Goal: Transaction & Acquisition: Book appointment/travel/reservation

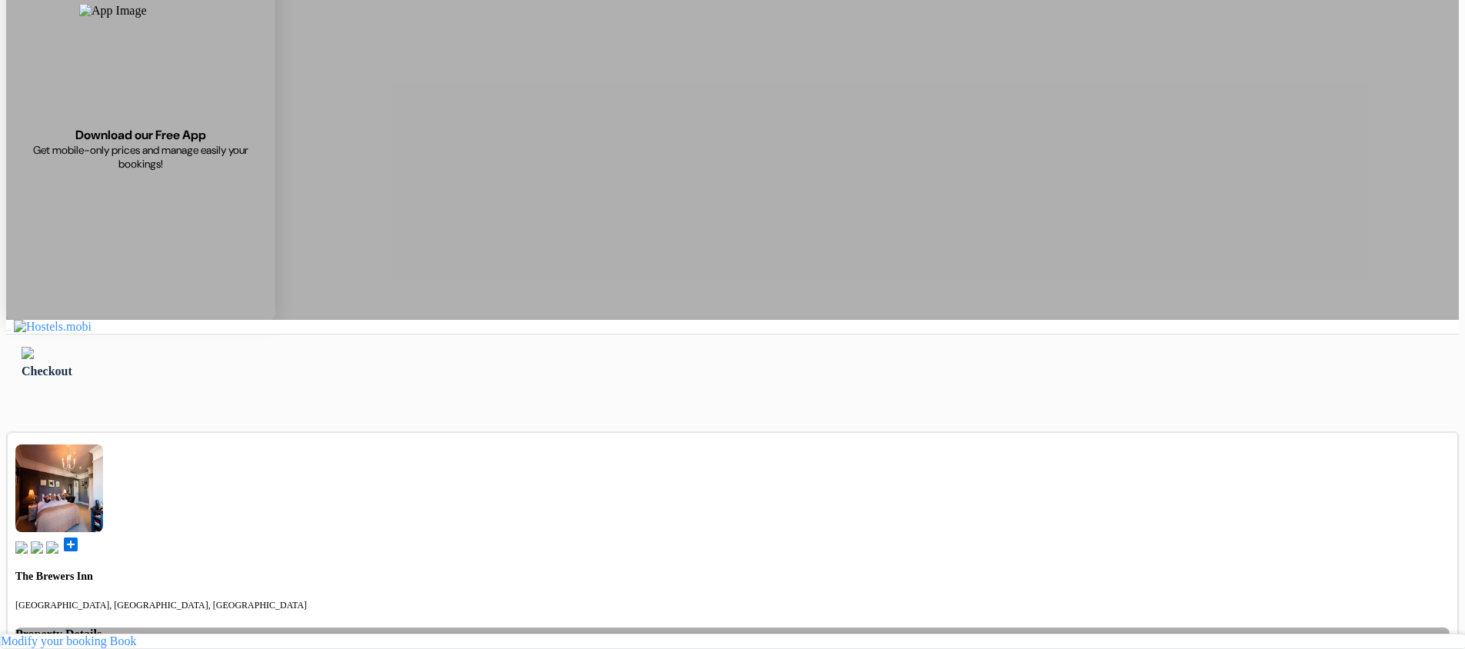
scroll to position [77, 0]
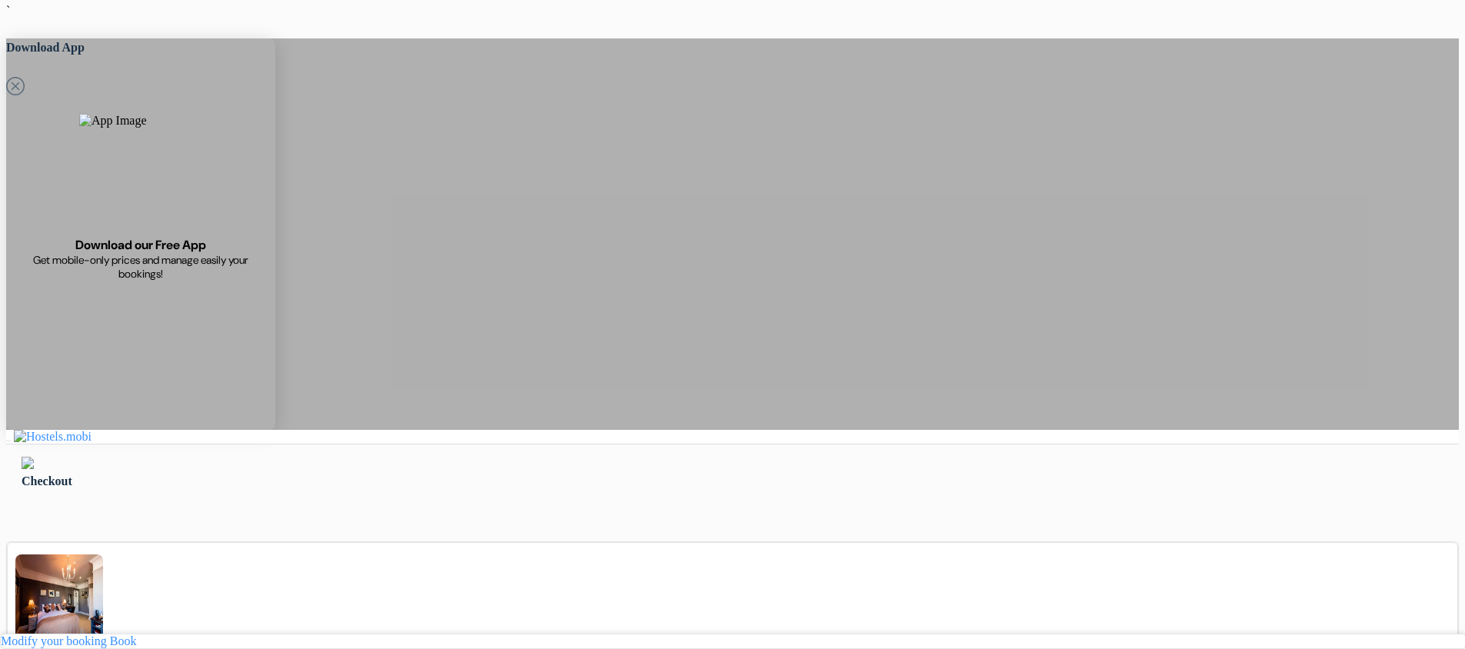
scroll to position [0, 0]
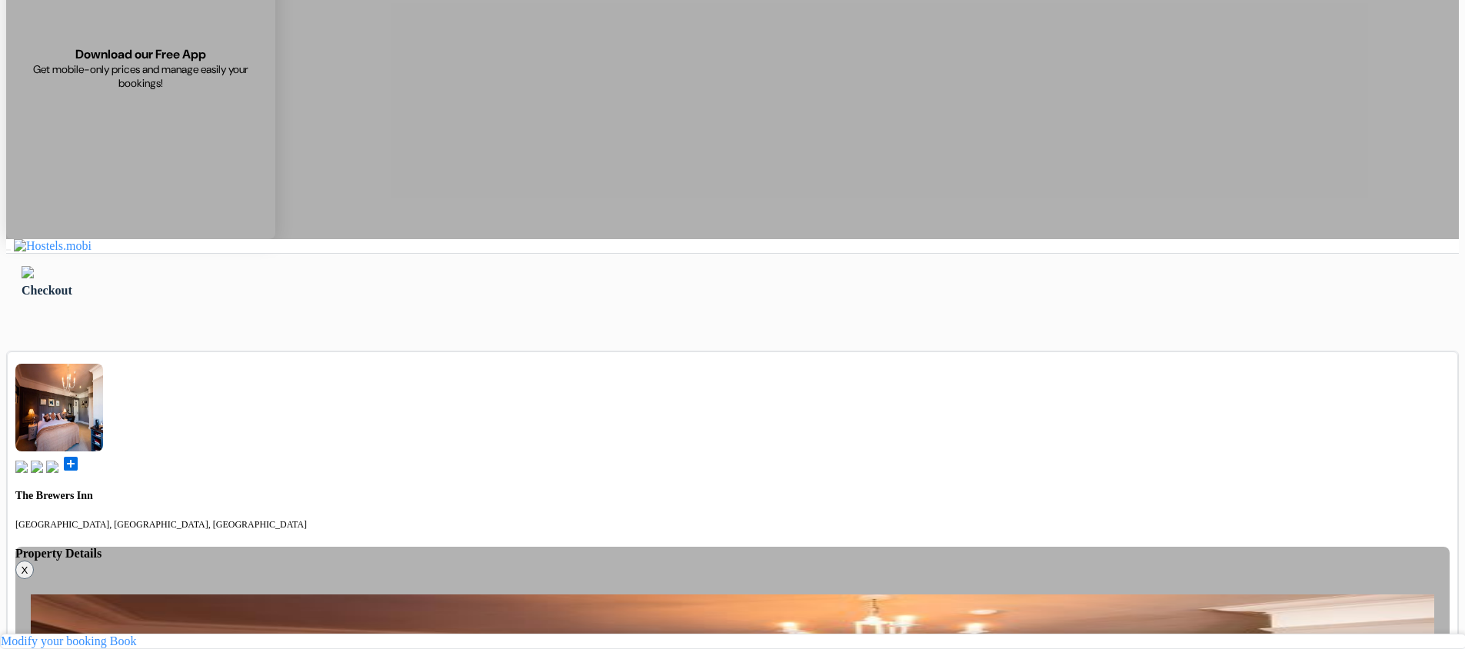
scroll to position [461, 0]
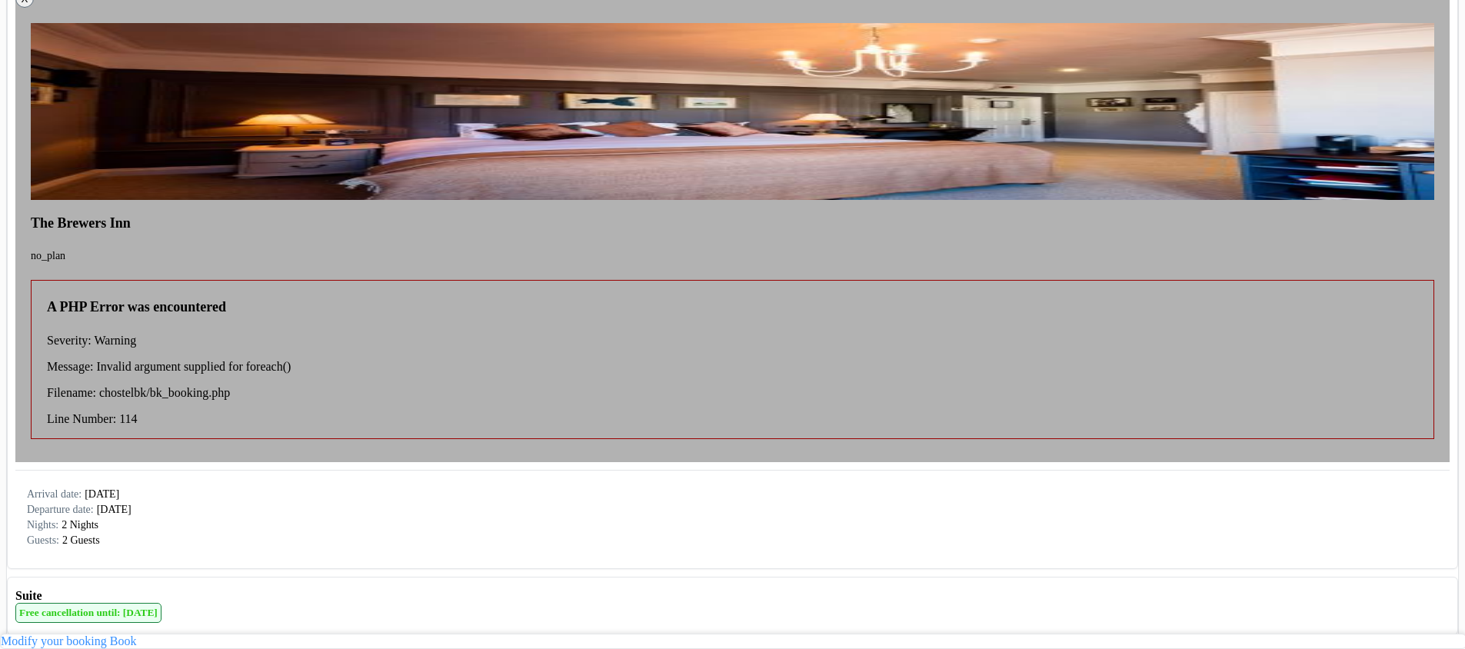
scroll to position [769, 0]
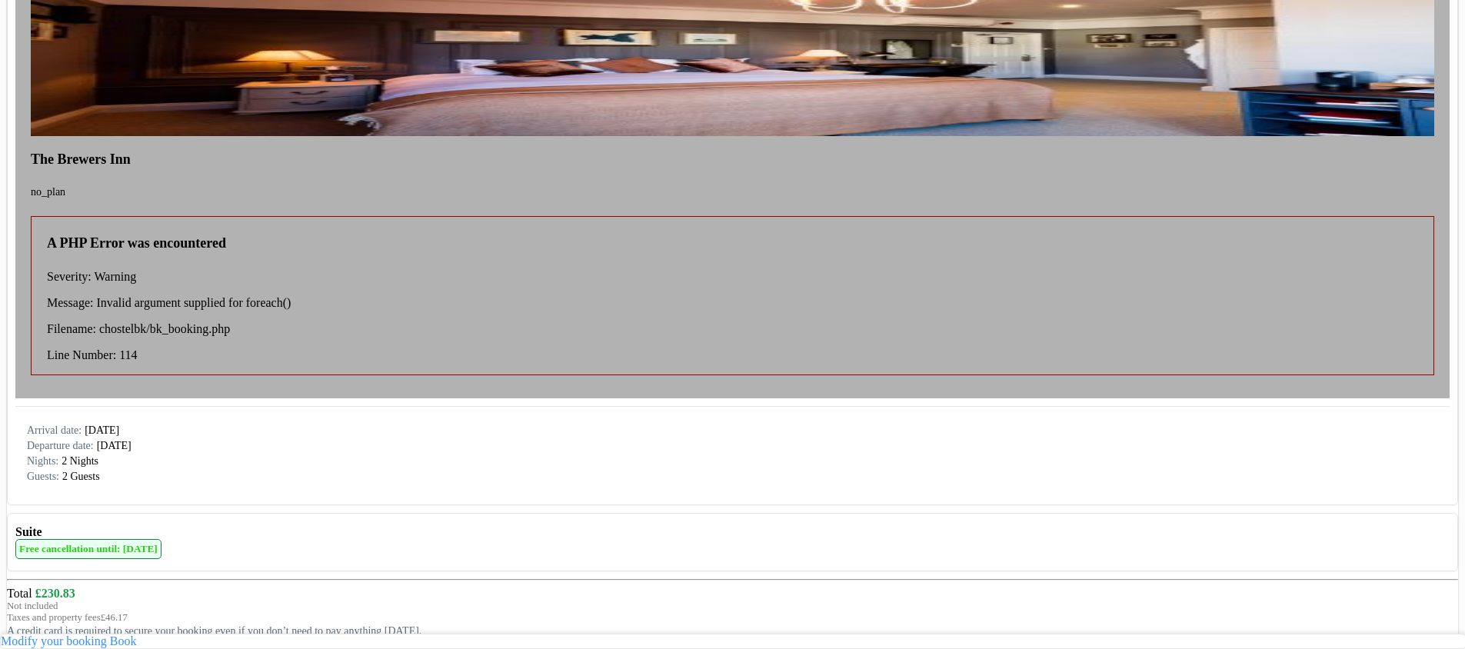
scroll to position [830, 0]
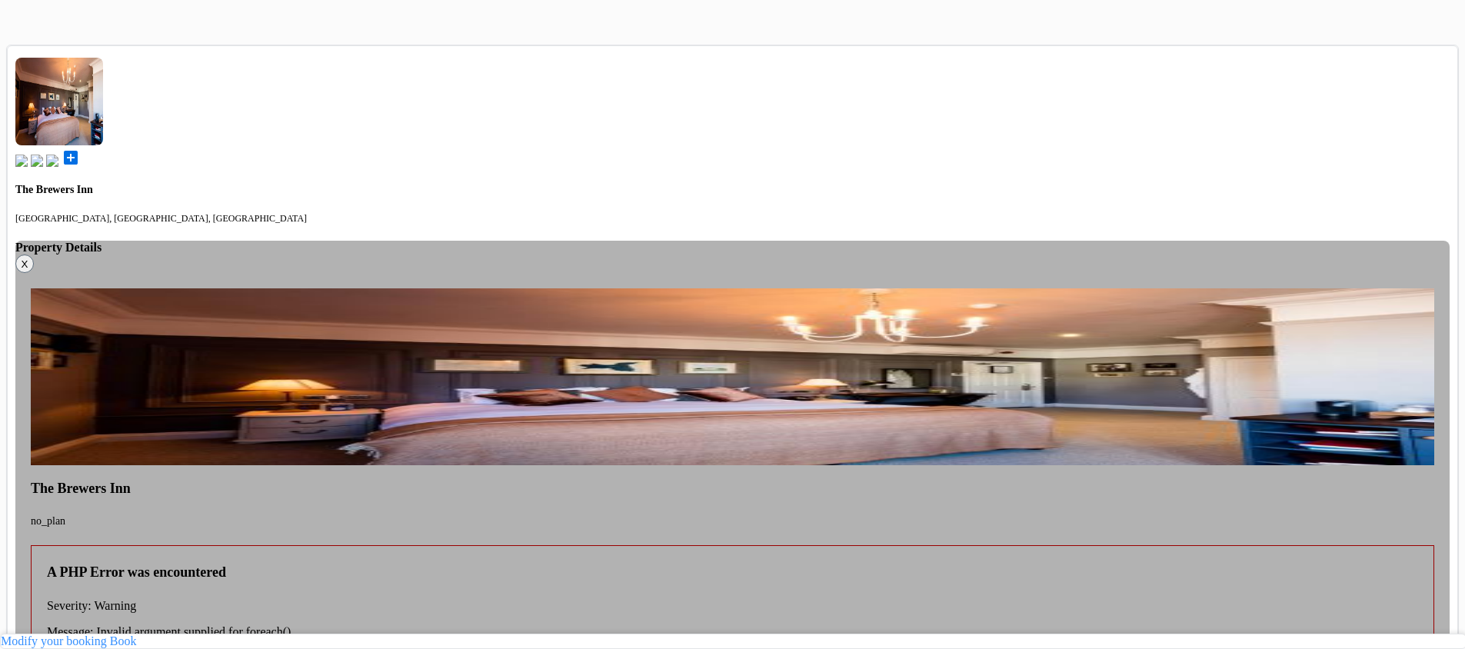
scroll to position [461, 0]
